Goal: Check status: Check status

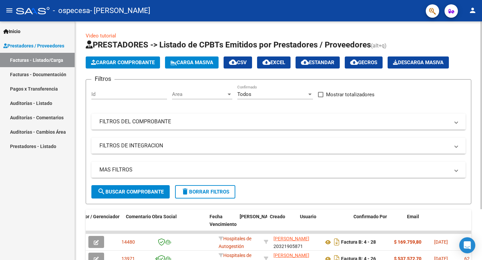
scroll to position [0, 1026]
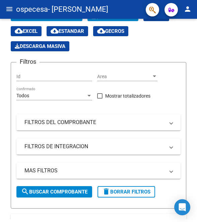
scroll to position [43, 0]
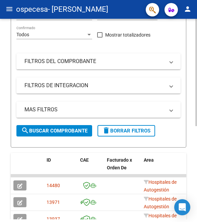
scroll to position [174, 0]
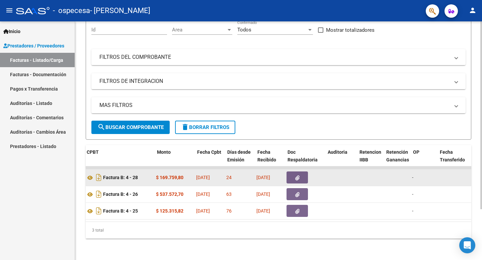
scroll to position [0, 238]
